Goal: Task Accomplishment & Management: Use online tool/utility

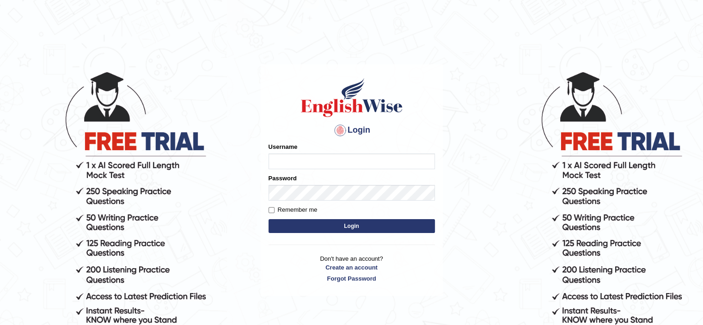
type input "Nafisa"
click at [327, 226] on button "Login" at bounding box center [351, 226] width 166 height 14
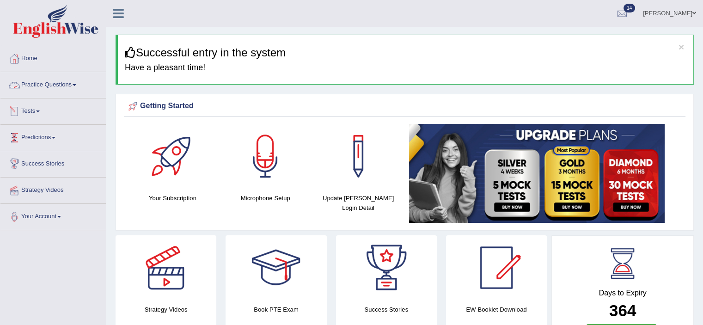
click at [61, 85] on link "Practice Questions" at bounding box center [52, 83] width 105 height 23
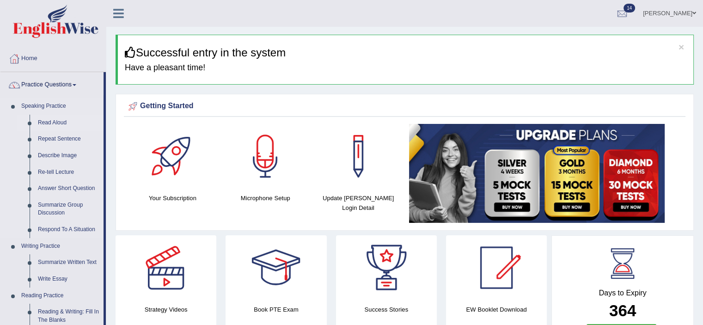
click at [49, 125] on link "Read Aloud" at bounding box center [69, 123] width 70 height 17
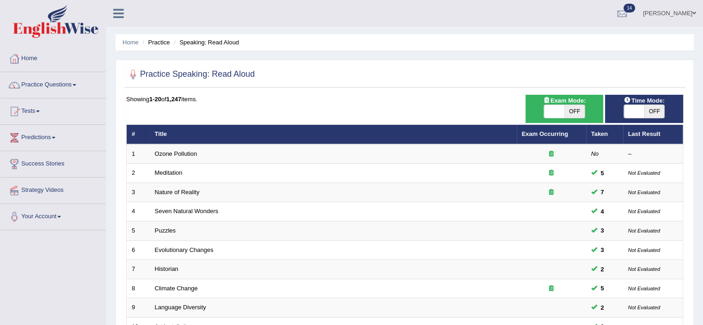
click at [650, 109] on span "OFF" at bounding box center [654, 111] width 20 height 13
checkbox input "true"
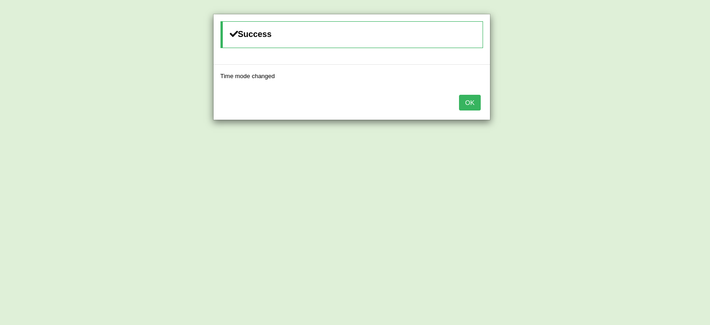
click at [468, 101] on button "OK" at bounding box center [469, 103] width 21 height 16
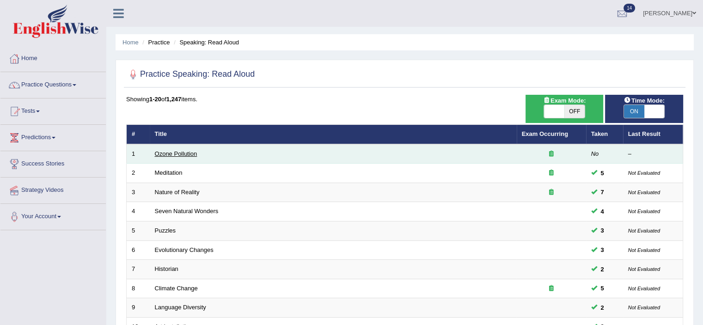
click at [188, 152] on link "Ozone Pollution" at bounding box center [176, 153] width 43 height 7
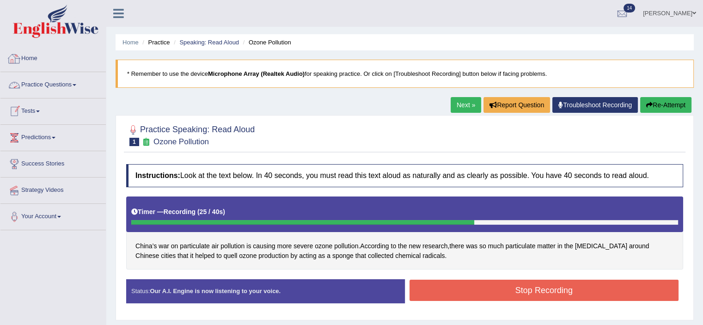
click at [22, 55] on link "Home" at bounding box center [52, 57] width 105 height 23
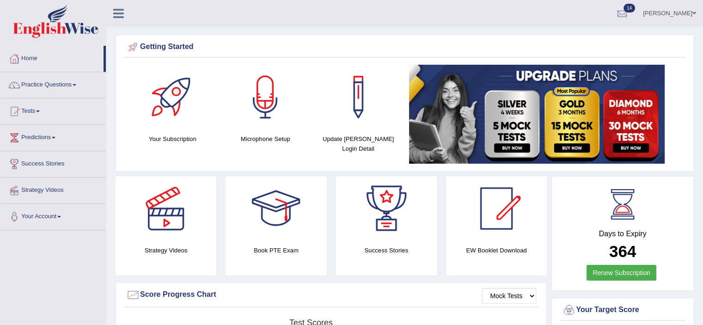
click at [46, 84] on link "Practice Questions" at bounding box center [52, 83] width 105 height 23
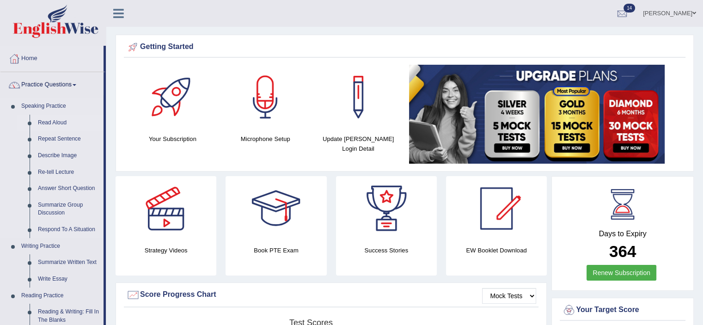
click at [46, 121] on link "Read Aloud" at bounding box center [69, 123] width 70 height 17
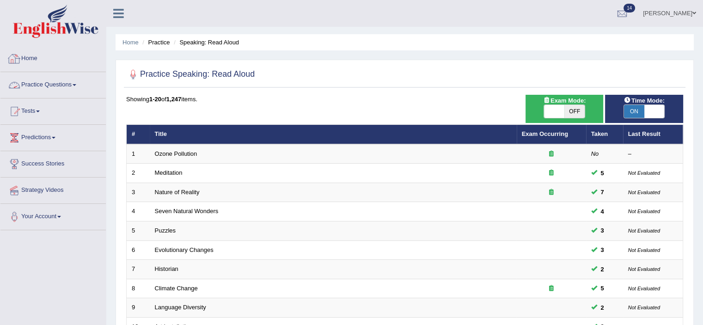
click at [79, 83] on link "Practice Questions" at bounding box center [52, 83] width 105 height 23
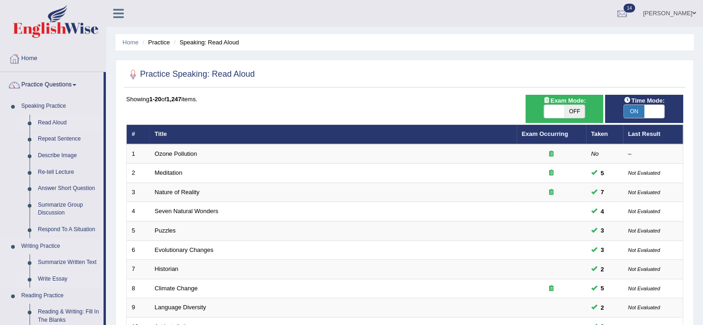
click at [61, 281] on link "Write Essay" at bounding box center [69, 279] width 70 height 17
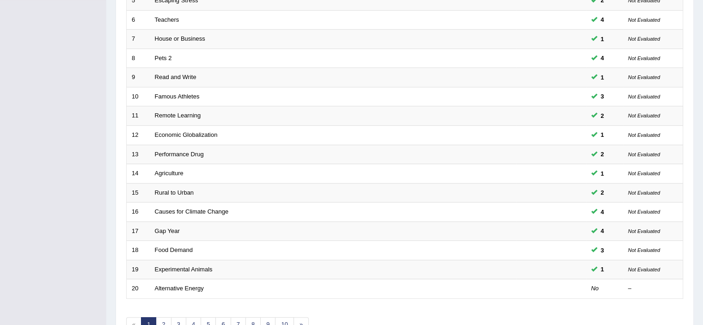
scroll to position [284, 0]
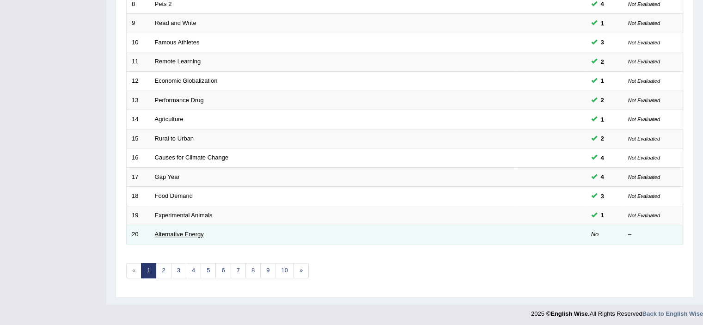
click at [159, 231] on link "Alternative Energy" at bounding box center [179, 234] width 49 height 7
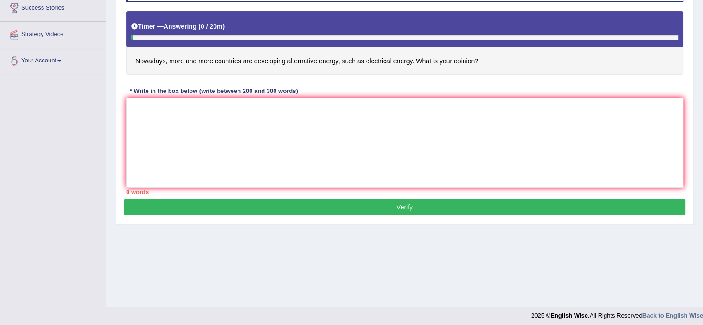
scroll to position [159, 0]
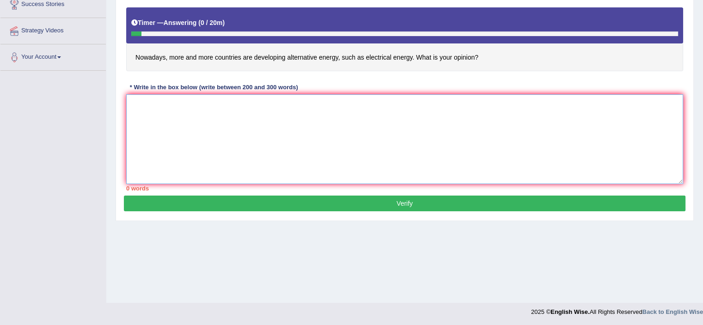
click at [137, 108] on textarea at bounding box center [404, 139] width 557 height 90
click at [211, 104] on textarea "The increasing influence of alternative energy, such" at bounding box center [404, 139] width 557 height 90
click at [318, 107] on textarea "The increasing influence of developing alternative energy, such" at bounding box center [404, 139] width 557 height 90
click at [297, 103] on textarea "The increasing influence of developing alternative energy, such as" at bounding box center [404, 139] width 557 height 90
click at [325, 104] on textarea "The increasing influence of developing alternative energy such as" at bounding box center [404, 139] width 557 height 90
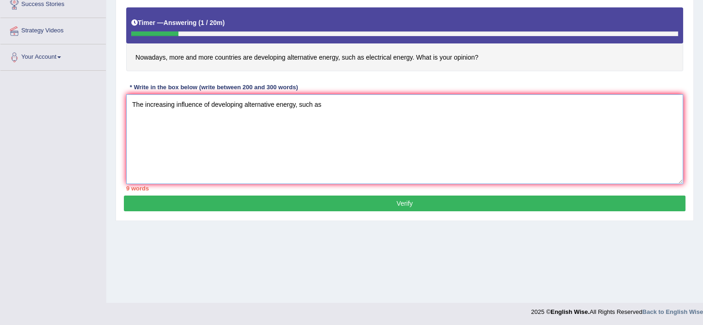
click at [329, 105] on textarea "The increasing influence of developing alternative energy, such as" at bounding box center [404, 139] width 557 height 90
click at [376, 104] on textarea "The increasing influence of developing alternative energy, such as electrical e…" at bounding box center [404, 139] width 557 height 90
click at [379, 104] on textarea "The increasing influence of developing alternative energy, such as electrical e…" at bounding box center [404, 139] width 557 height 90
drag, startPoint x: 378, startPoint y: 104, endPoint x: 370, endPoint y: 104, distance: 8.8
click at [370, 104] on textarea "The increasing influence of developing alternative energy, such as electrical e…" at bounding box center [404, 139] width 557 height 90
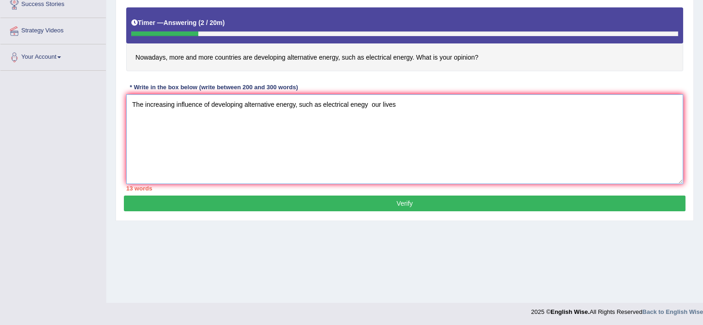
click at [360, 103] on textarea "The increasing influence of developing alternative energy, such as electrical e…" at bounding box center [404, 139] width 557 height 90
click at [370, 104] on textarea "The increasing influence of developing alternative energy, such as electrical e…" at bounding box center [404, 139] width 557 height 90
click at [371, 104] on textarea "The increasing influence of developing alternative energy, such as electrical e…" at bounding box center [404, 139] width 557 height 90
click at [410, 102] on textarea "The increasing influence of developing alternative energy, such as electrical e…" at bounding box center [404, 139] width 557 height 90
click at [370, 105] on textarea "The increasing influence of developing alternative energy, such as electrical e…" at bounding box center [404, 139] width 557 height 90
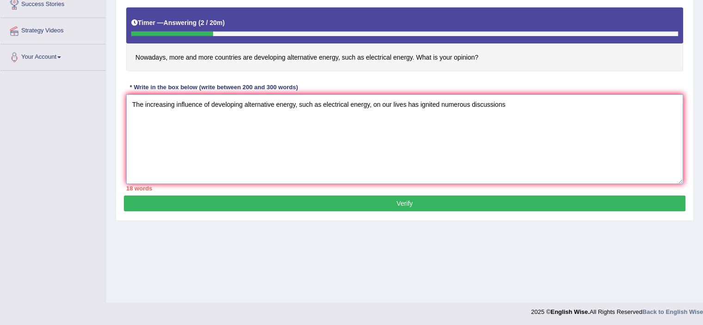
click at [505, 103] on textarea "The increasing influence of developing alternative energy, such as electrical e…" at bounding box center [404, 139] width 557 height 90
click at [298, 126] on textarea "The increasing influence of developing alternative energy, such as electrical e…" at bounding box center [404, 139] width 557 height 90
click at [514, 105] on textarea "The increasing influence of developing alternative energy, such as electrical e…" at bounding box center [404, 139] width 557 height 90
click at [573, 104] on textarea "The increasing influence of developing alternative energy, such as electrical e…" at bounding box center [404, 139] width 557 height 90
click at [529, 102] on textarea "The increasing influence of developing alternative energy, such as electrical e…" at bounding box center [404, 139] width 557 height 90
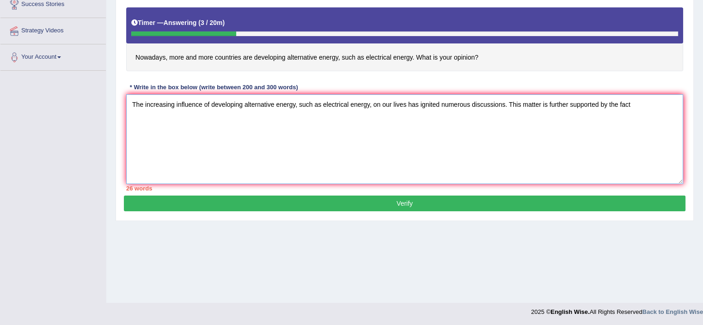
click at [634, 100] on textarea "The increasing influence of developing alternative energy, such as electrical e…" at bounding box center [404, 139] width 557 height 90
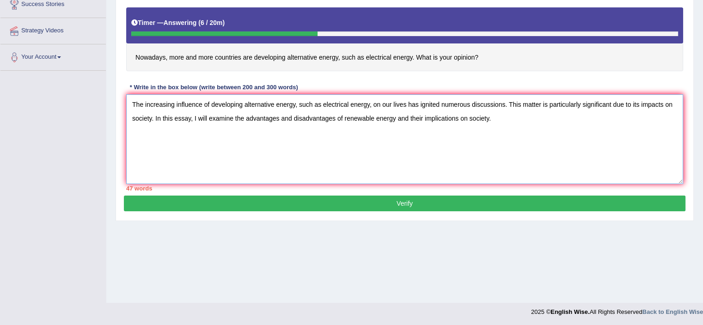
click at [495, 116] on textarea "The increasing influence of developing alternative energy, such as electrical e…" at bounding box center [404, 139] width 557 height 90
click at [412, 116] on textarea "The increasing influence of developing alternative energy, such as electrical e…" at bounding box center [404, 139] width 557 height 90
click at [416, 143] on textarea "The increasing influence of developing alternative energy, such as electrical e…" at bounding box center [404, 139] width 557 height 90
click at [310, 129] on textarea "The increasing influence of developing alternative energy, such as electrical e…" at bounding box center [404, 139] width 557 height 90
click at [302, 132] on textarea "The increasing influence of developing alternative energy, such as electrical e…" at bounding box center [404, 139] width 557 height 90
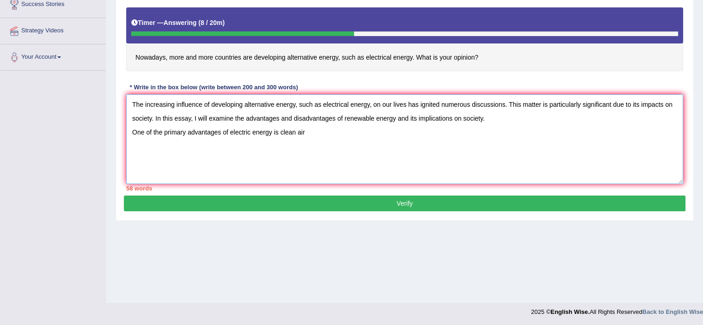
click at [280, 131] on textarea "The increasing influence of developing alternative energy, such as electrical e…" at bounding box center [404, 139] width 557 height 90
click at [310, 130] on textarea "The increasing influence of developing alternative energy, such as electrical e…" at bounding box center [404, 139] width 557 height 90
click at [346, 132] on textarea "The increasing influence of developing alternative energy, such as electrical e…" at bounding box center [404, 139] width 557 height 90
click at [344, 131] on textarea "The increasing influence of developing alternative energy, such as electrical e…" at bounding box center [404, 139] width 557 height 90
click at [346, 130] on textarea "The increasing influence of developing alternative energy, such as electrical e…" at bounding box center [404, 139] width 557 height 90
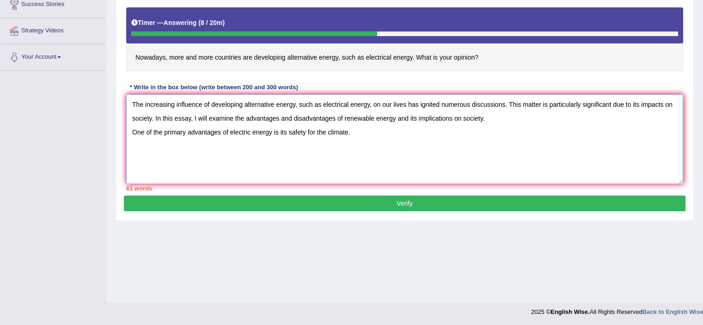
click at [358, 125] on textarea "The increasing influence of developing alternative energy, such as electrical e…" at bounding box center [404, 139] width 557 height 90
click at [347, 130] on textarea "The increasing influence of developing alternative energy, such as electrical e…" at bounding box center [404, 139] width 557 height 90
click at [347, 134] on textarea "The increasing influence of developing alternative energy, such as electrical e…" at bounding box center [404, 139] width 557 height 90
click at [497, 158] on textarea "The increasing influence of developing alternative energy, such as electrical e…" at bounding box center [404, 139] width 557 height 90
click at [496, 131] on textarea "The increasing influence of developing alternative energy, such as electrical e…" at bounding box center [404, 139] width 557 height 90
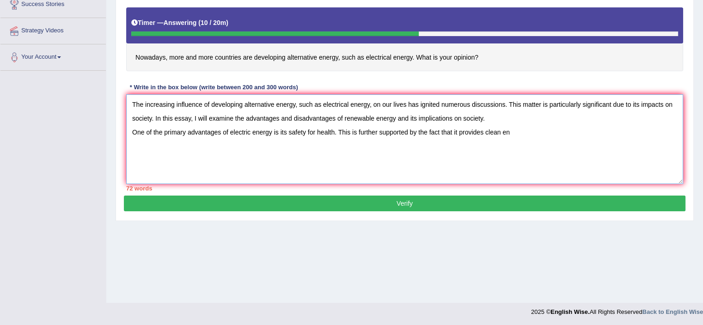
click at [513, 130] on textarea "The increasing influence of developing alternative energy, such as electrical e…" at bounding box center [404, 139] width 557 height 90
click at [539, 131] on textarea "The increasing influence of developing alternative energy, such as electrical e…" at bounding box center [404, 139] width 557 height 90
click at [536, 130] on textarea "The increasing influence of developing alternative energy, such as electrical e…" at bounding box center [404, 139] width 557 height 90
click at [610, 131] on textarea "The increasing influence of developing alternative energy, such as electrical e…" at bounding box center [404, 139] width 557 height 90
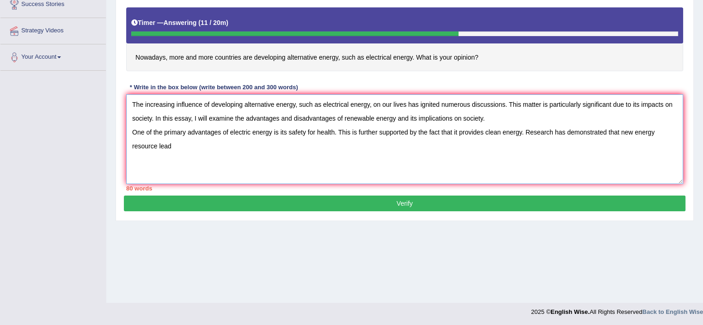
click at [144, 144] on textarea "The increasing influence of developing alternative energy, such as electrical e…" at bounding box center [404, 139] width 557 height 90
click at [179, 143] on textarea "The increasing influence of developing alternative energy, such as electrical e…" at bounding box center [404, 139] width 557 height 90
click at [175, 143] on textarea "The increasing influence of developing alternative energy, such as electrical e…" at bounding box center [404, 139] width 557 height 90
click at [244, 145] on textarea "The increasing influence of developing alternative energy, such as electrical e…" at bounding box center [404, 139] width 557 height 90
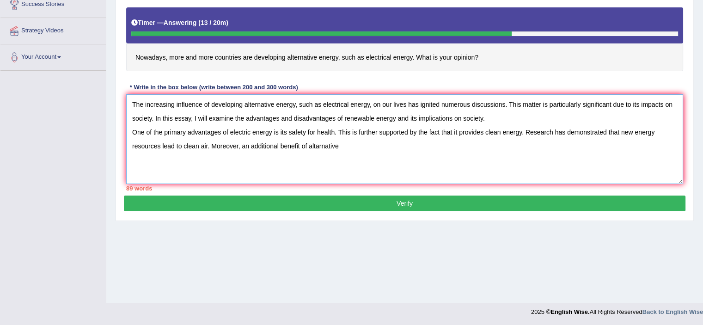
click at [318, 146] on textarea "The increasing influence of developing alternative energy, such as electrical e…" at bounding box center [404, 139] width 557 height 90
click at [344, 144] on textarea "The increasing influence of developing alternative energy, such as electrical e…" at bounding box center [404, 139] width 557 height 90
click at [347, 144] on textarea "The increasing influence of developing alternative energy, such as electrical e…" at bounding box center [404, 139] width 557 height 90
click at [373, 143] on textarea "The increasing influence of developing alternative energy, such as electrical e…" at bounding box center [404, 139] width 557 height 90
click at [359, 144] on textarea "The increasing influence of developing alternative energy, such as electrical e…" at bounding box center [404, 139] width 557 height 90
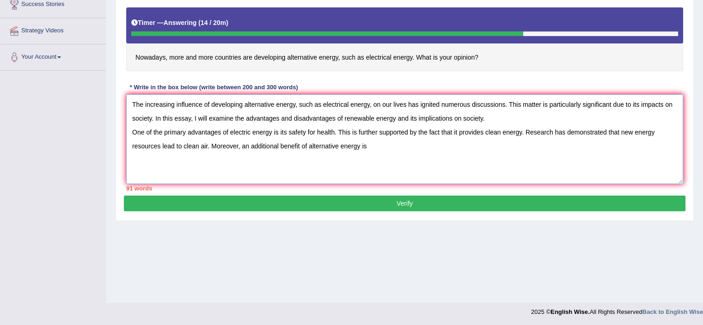
click at [372, 146] on textarea "The increasing influence of developing alternative energy, such as electrical e…" at bounding box center [404, 139] width 557 height 90
drag, startPoint x: 418, startPoint y: 164, endPoint x: 445, endPoint y: 170, distance: 28.3
click at [445, 170] on textarea "The increasing influence of developing alternative energy, such as electrical e…" at bounding box center [404, 139] width 557 height 90
click at [378, 144] on textarea "The increasing influence of developing alternative energy, such as electrical e…" at bounding box center [404, 139] width 557 height 90
click at [377, 144] on textarea "The increasing influence of developing alternative energy, such as electrical e…" at bounding box center [404, 139] width 557 height 90
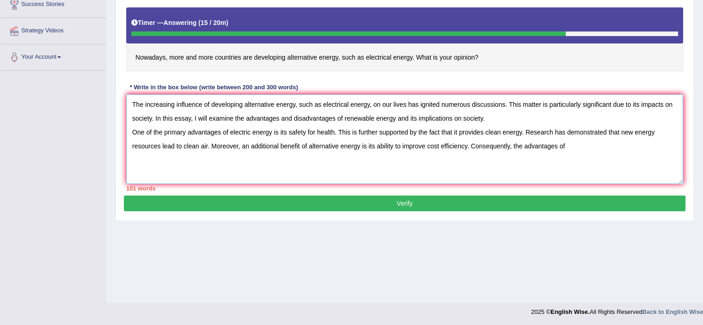
click at [568, 143] on textarea "The increasing influence of developing alternative energy, such as electrical e…" at bounding box center [404, 139] width 557 height 90
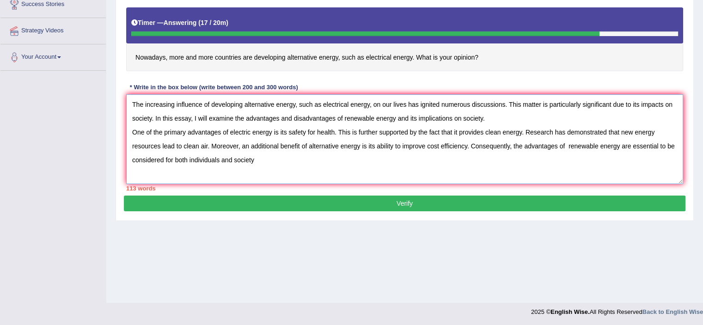
click at [260, 158] on textarea "The increasing influence of developing alternative energy, such as electrical e…" at bounding box center [404, 139] width 557 height 90
click at [221, 173] on textarea "The increasing influence of developing alternative energy, such as electrical e…" at bounding box center [404, 139] width 557 height 90
click at [225, 174] on textarea "The increasing influence of developing alternative energy, such as electrical e…" at bounding box center [404, 139] width 557 height 90
click at [224, 173] on textarea "The increasing influence of developing alternative energy, such as electrical e…" at bounding box center [404, 139] width 557 height 90
click at [257, 171] on textarea "The increasing influence of developing alternative energy, such as electrical e…" at bounding box center [404, 139] width 557 height 90
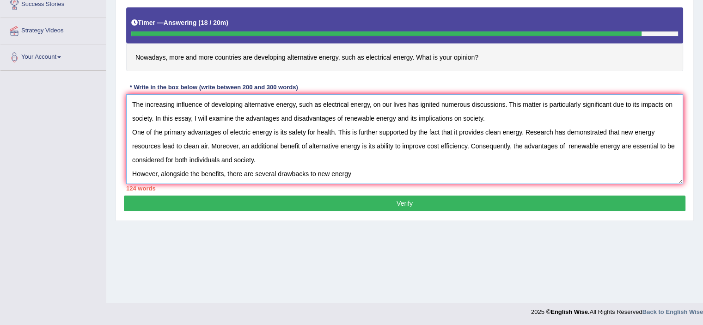
click at [310, 172] on textarea "The increasing influence of developing alternative energy, such as electrical e…" at bounding box center [404, 139] width 557 height 90
click at [366, 173] on textarea "The increasing influence of developing alternative energy, such as electrical e…" at bounding box center [404, 139] width 557 height 90
drag, startPoint x: 340, startPoint y: 172, endPoint x: 327, endPoint y: 175, distance: 13.7
click at [327, 175] on textarea "The increasing influence of developing alternative energy, such as electrical e…" at bounding box center [404, 139] width 557 height 90
click at [327, 173] on textarea "The increasing influence of developing alternative energy, such as electrical e…" at bounding box center [404, 139] width 557 height 90
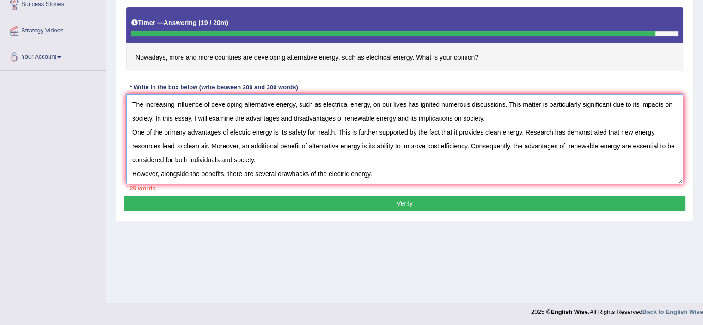
drag, startPoint x: 325, startPoint y: 172, endPoint x: 317, endPoint y: 174, distance: 7.5
click at [317, 174] on textarea "The increasing influence of developing alternative energy, such as electrical e…" at bounding box center [404, 139] width 557 height 90
click at [316, 170] on textarea "The increasing influence of developing alternative energy, such as electrical e…" at bounding box center [404, 139] width 557 height 90
click at [397, 173] on textarea "The increasing influence of developing alternative energy, such as electrical e…" at bounding box center [404, 139] width 557 height 90
click at [567, 142] on textarea "The increasing influence of developing alternative energy, such as electrical e…" at bounding box center [404, 139] width 557 height 90
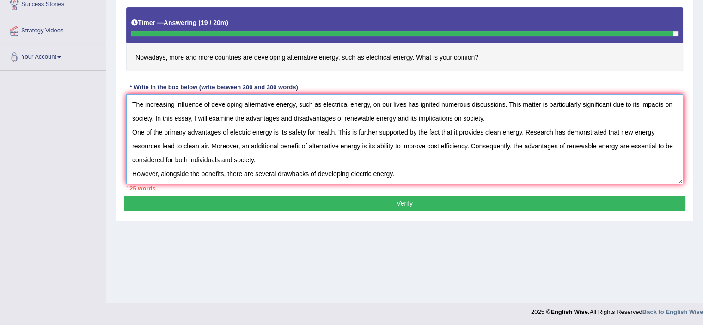
click at [405, 171] on textarea "The increasing influence of developing alternative energy, such as electrical e…" at bounding box center [404, 139] width 557 height 90
type textarea "The increasing influence of developing alternative energy, such as electrical e…"
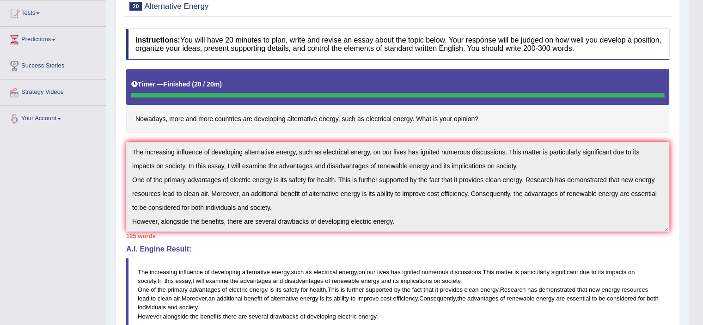
scroll to position [91, 0]
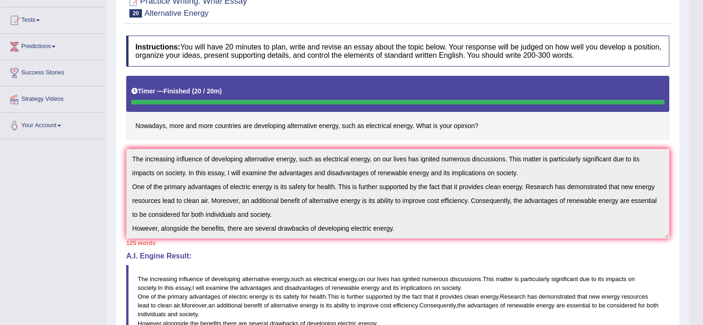
click at [484, 268] on blockquote "The increasing influence of developing alternative energy , such as electrical …" at bounding box center [397, 301] width 543 height 73
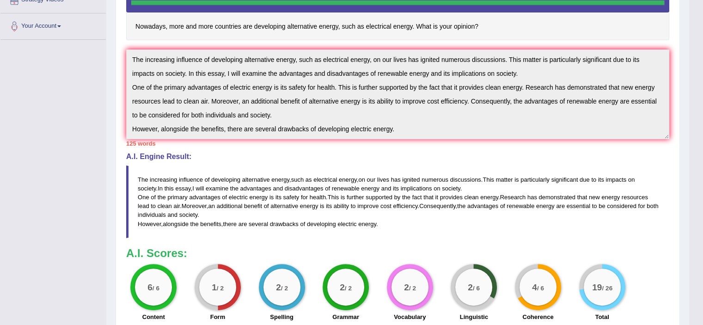
scroll to position [0, 0]
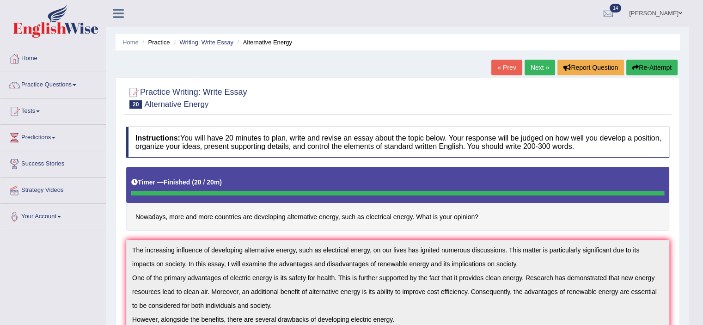
click at [536, 68] on link "Next »" at bounding box center [539, 68] width 30 height 16
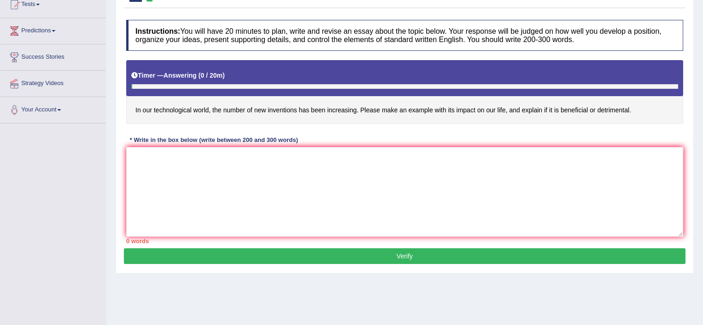
scroll to position [107, 0]
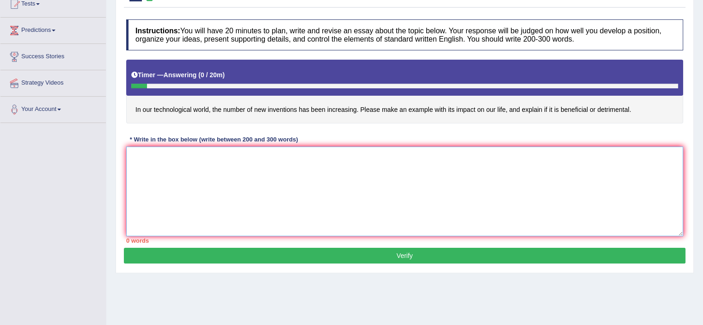
click at [143, 157] on textarea at bounding box center [404, 191] width 557 height 90
click at [154, 154] on textarea "The inceasing influence of" at bounding box center [404, 191] width 557 height 90
click at [217, 155] on textarea "The increasing influence of" at bounding box center [404, 191] width 557 height 90
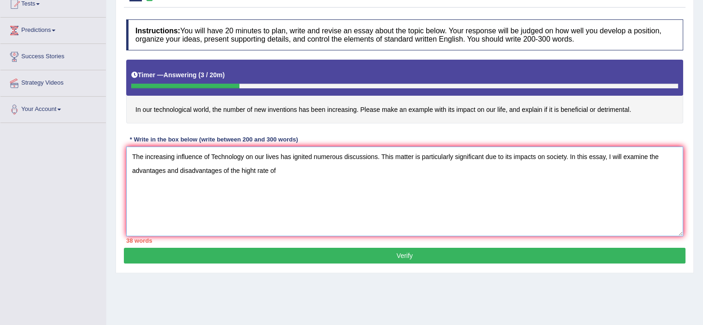
click at [253, 167] on textarea "The increasing influence of Technology on our lives has ignited numerous discus…" at bounding box center [404, 191] width 557 height 90
click at [255, 168] on textarea "The increasing influence of Technology on our lives has ignited numerous discus…" at bounding box center [404, 191] width 557 height 90
click at [279, 170] on textarea "The increasing influence of Technology on our lives has ignited numerous discus…" at bounding box center [404, 191] width 557 height 90
click at [397, 167] on textarea "The increasing influence of Technology on our lives has ignited numerous discus…" at bounding box center [404, 191] width 557 height 90
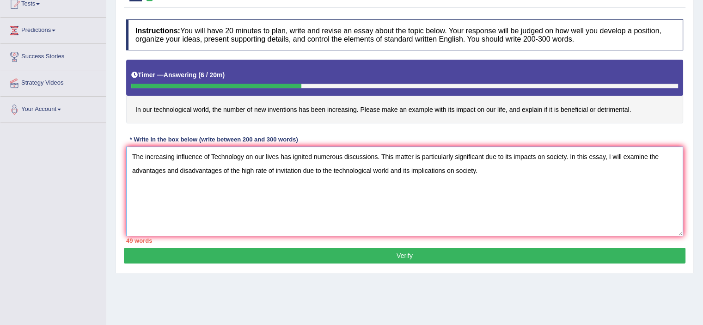
click at [202, 195] on textarea "The increasing influence of Technology on our lives has ignited numerous discus…" at bounding box center [404, 191] width 557 height 90
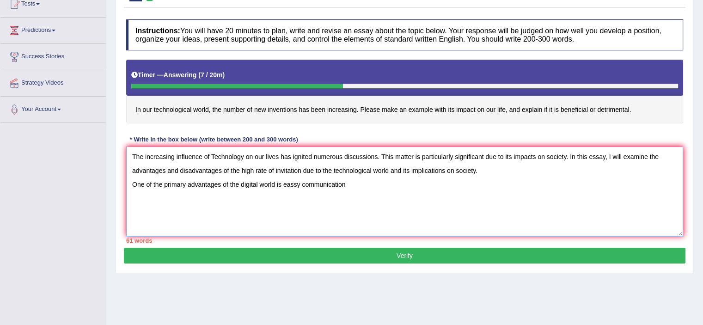
drag, startPoint x: 294, startPoint y: 184, endPoint x: 296, endPoint y: 189, distance: 5.4
click at [296, 189] on textarea "The increasing influence of Technology on our lives has ignited numerous discus…" at bounding box center [404, 191] width 557 height 90
click at [353, 186] on textarea "The increasing influence of Technology on our lives has ignited numerous discus…" at bounding box center [404, 191] width 557 height 90
click at [465, 183] on textarea "The increasing influence of Technology on our lives has ignited numerous discus…" at bounding box center [404, 191] width 557 height 90
click at [289, 184] on textarea "The increasing influence of Technology on our lives has ignited numerous discus…" at bounding box center [404, 191] width 557 height 90
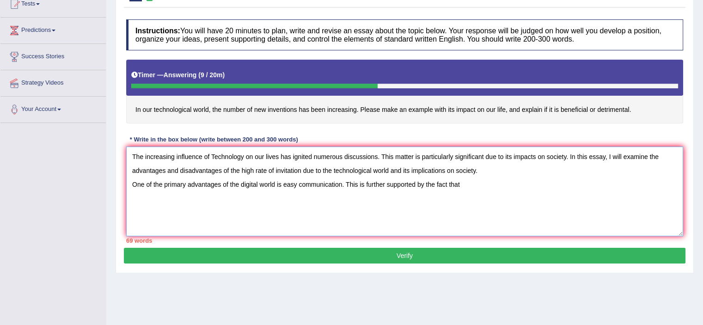
click at [245, 206] on textarea "The increasing influence of Technology on our lives has ignited numerous discus…" at bounding box center [404, 191] width 557 height 90
click at [466, 186] on textarea "The increasing influence of Technology on our lives has ignited numerous discus…" at bounding box center [404, 191] width 557 height 90
click at [632, 179] on textarea "The increasing influence of Technology on our lives has ignited numerous discus…" at bounding box center [404, 191] width 557 height 90
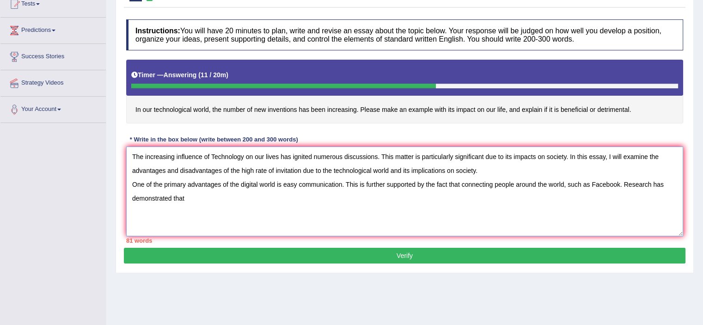
click at [256, 168] on textarea "The increasing influence of Technology on our lives has ignited numerous discus…" at bounding box center [404, 191] width 557 height 90
drag, startPoint x: 280, startPoint y: 169, endPoint x: 266, endPoint y: 170, distance: 13.4
click at [266, 170] on textarea "The increasing influence of Technology on our lives has ignited numerous discus…" at bounding box center [404, 191] width 557 height 90
drag, startPoint x: 254, startPoint y: 168, endPoint x: 240, endPoint y: 171, distance: 13.8
click at [240, 171] on textarea "The increasing influence of Technology on our lives has ignited numerous discus…" at bounding box center [404, 191] width 557 height 90
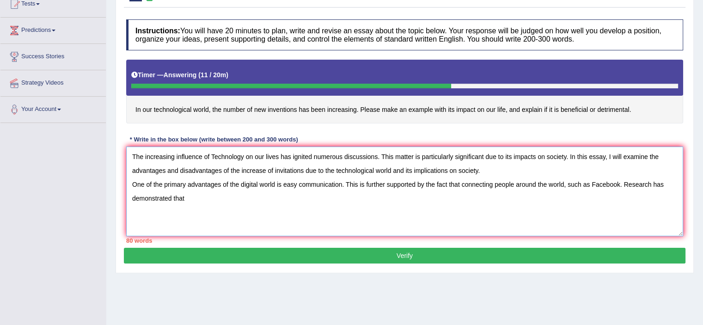
click at [270, 170] on textarea "The increasing influence of Technology on our lives has ignited numerous discus…" at bounding box center [404, 191] width 557 height 90
click at [193, 196] on textarea "The increasing influence of Technology on our lives has ignited numerous discus…" at bounding box center [404, 191] width 557 height 90
click at [283, 195] on textarea "The increasing influence of Technology on our lives has ignited numerous discus…" at bounding box center [404, 191] width 557 height 90
click at [282, 195] on textarea "The increasing influence of Technology on our lives has ignited numerous discus…" at bounding box center [404, 191] width 557 height 90
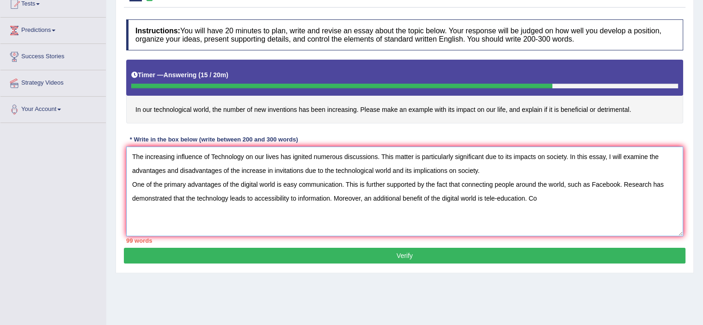
click at [481, 196] on textarea "The increasing influence of Technology on our lives has ignited numerous discus…" at bounding box center [404, 191] width 557 height 90
click at [599, 197] on textarea "The increasing influence of Technology on our lives has ignited numerous discus…" at bounding box center [404, 191] width 557 height 90
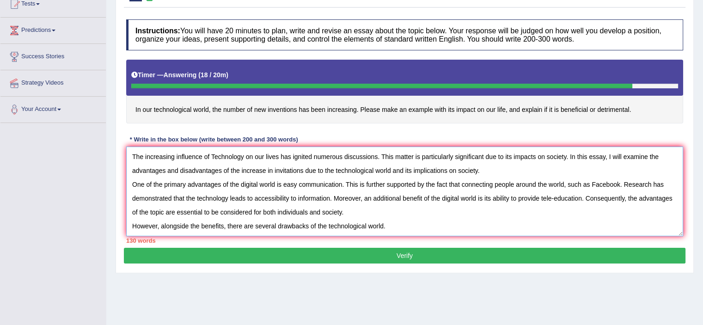
click at [414, 225] on textarea "The increasing influence of Technology on our lives has ignited numerous discus…" at bounding box center [404, 191] width 557 height 90
click at [477, 230] on textarea "The increasing influence of Technology on our lives has ignited numerous discus…" at bounding box center [404, 191] width 557 height 90
click at [479, 223] on textarea "The increasing influence of Technology on our lives has ignited numerous discus…" at bounding box center [404, 191] width 557 height 90
type textarea "The increasing influence of Technology on our lives has ignited numerous discus…"
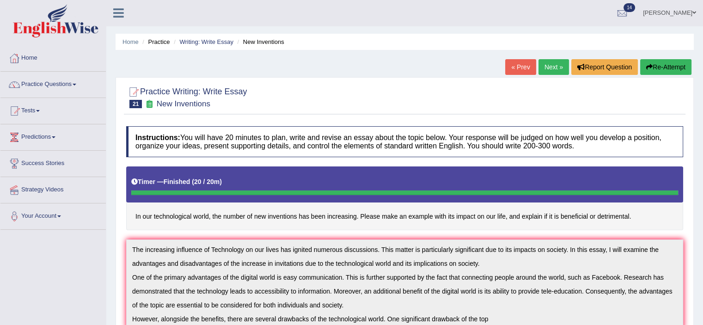
scroll to position [0, 0]
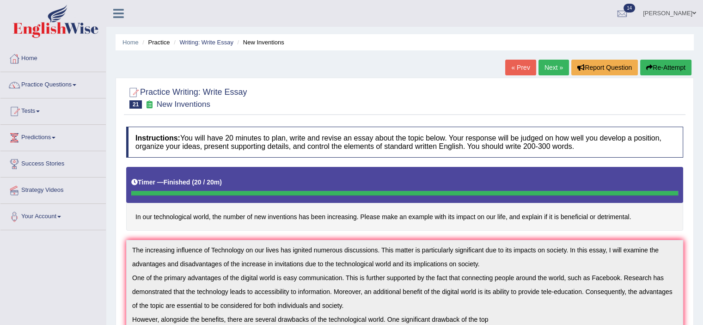
click at [547, 67] on link "Next »" at bounding box center [553, 68] width 30 height 16
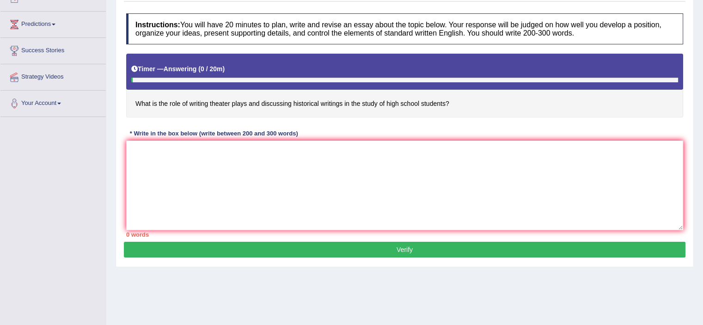
scroll to position [115, 0]
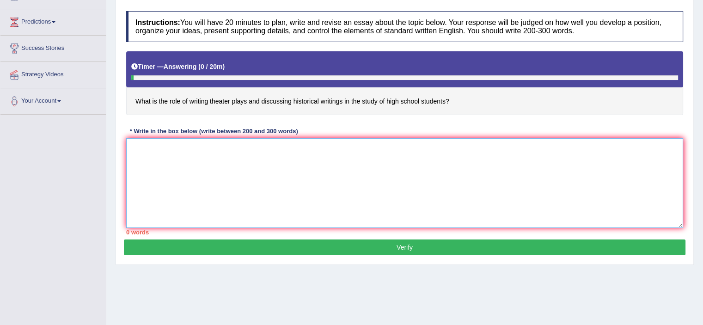
click at [151, 141] on textarea at bounding box center [404, 183] width 557 height 90
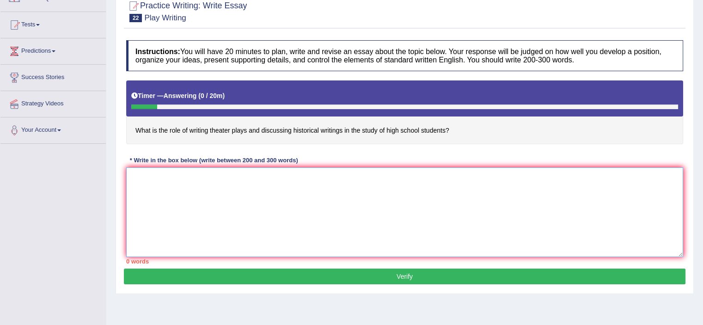
scroll to position [89, 0]
